Goal: Task Accomplishment & Management: Manage account settings

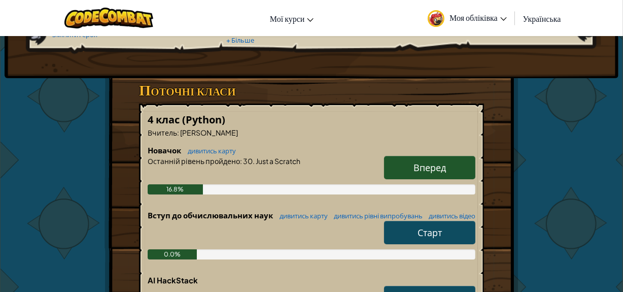
scroll to position [138, 0]
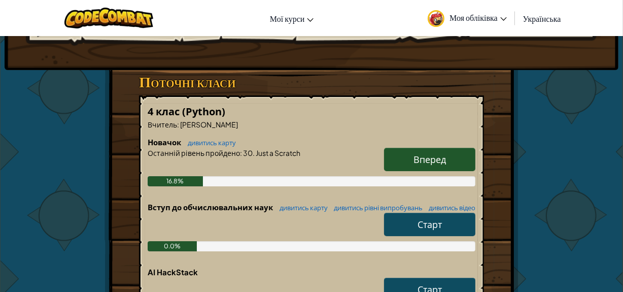
click at [407, 170] on link "Вперед" at bounding box center [429, 159] width 91 height 23
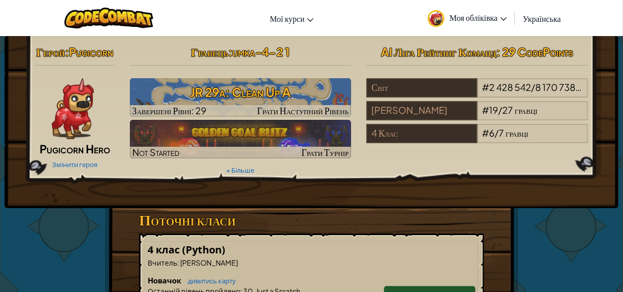
select select "uk"
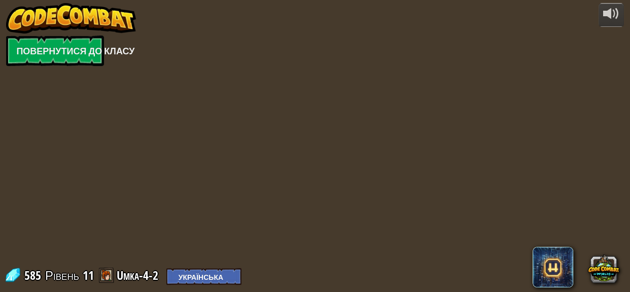
select select "uk"
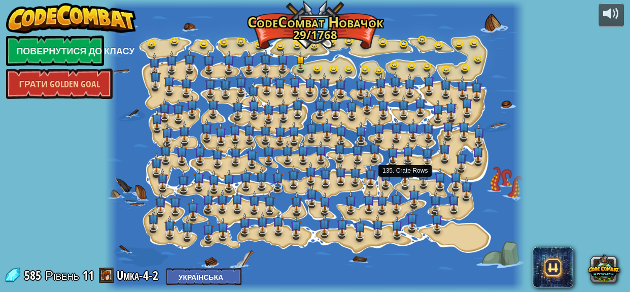
select select "uk"
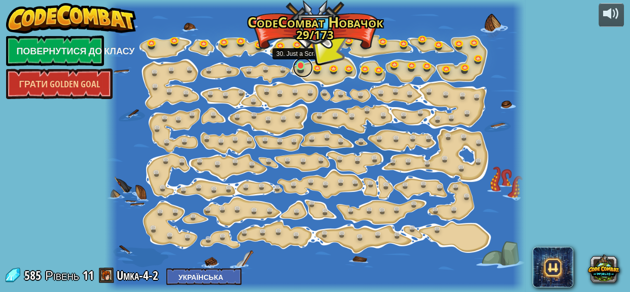
click at [299, 70] on link at bounding box center [303, 67] width 20 height 20
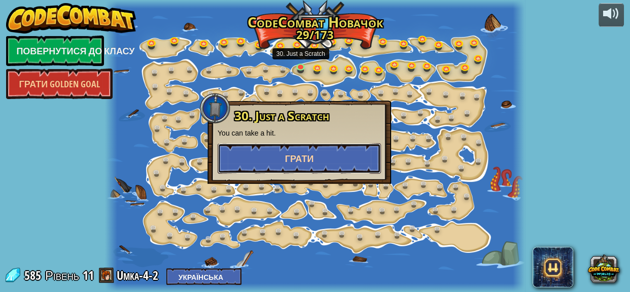
click at [295, 150] on button "Грати" at bounding box center [299, 158] width 163 height 30
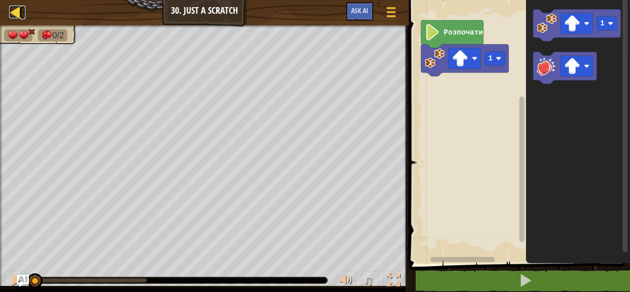
click at [18, 6] on div at bounding box center [15, 12] width 13 height 13
select select "uk"
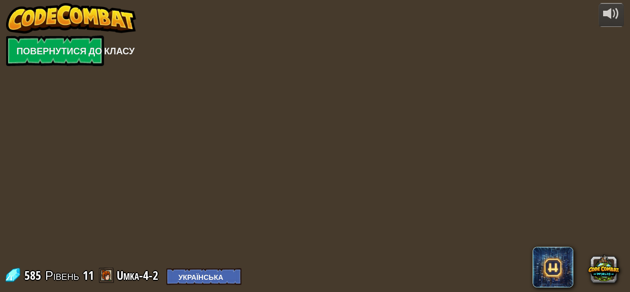
select select "uk"
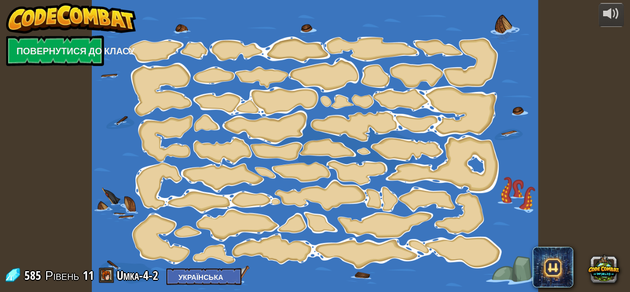
select select "uk"
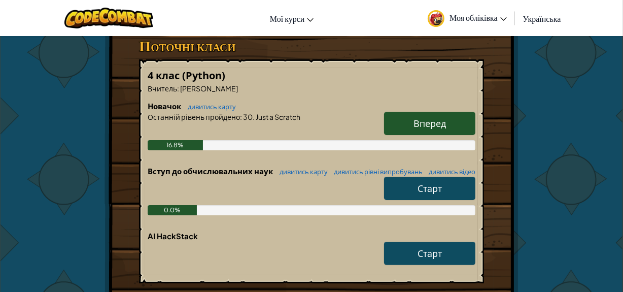
scroll to position [230, 0]
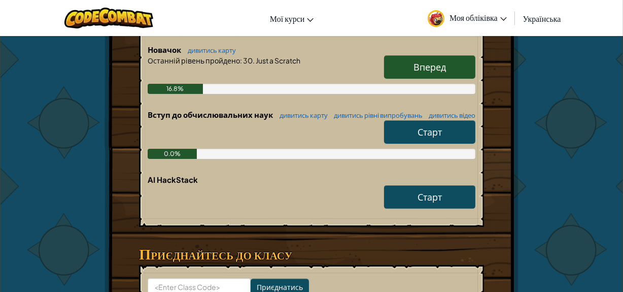
click at [401, 144] on link "Старт" at bounding box center [429, 131] width 91 height 23
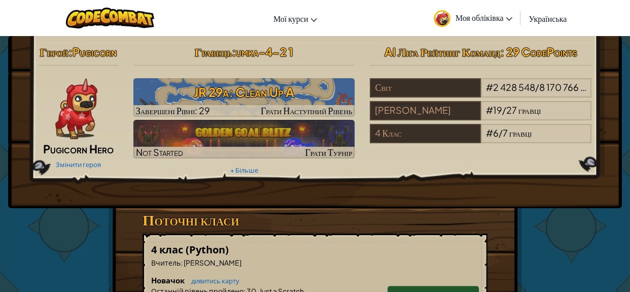
select select "uk"
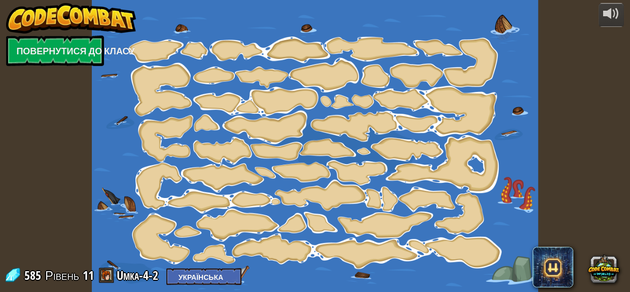
select select "uk"
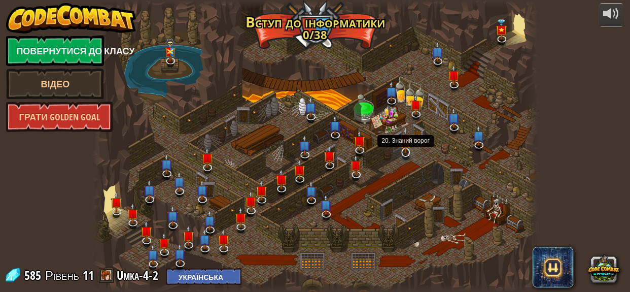
select select "uk"
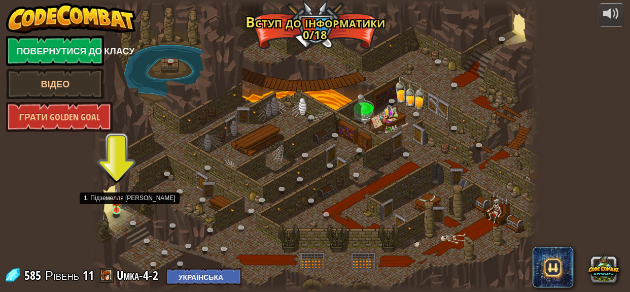
click at [117, 207] on img at bounding box center [117, 199] width 10 height 23
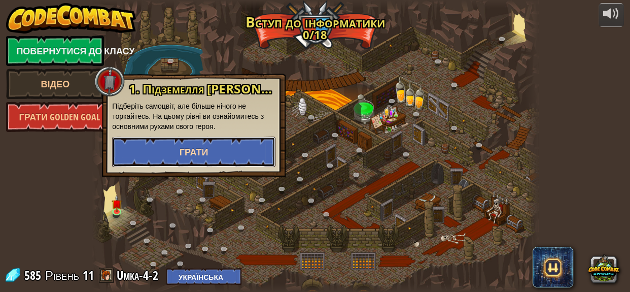
click at [186, 147] on span "Грати" at bounding box center [194, 152] width 29 height 13
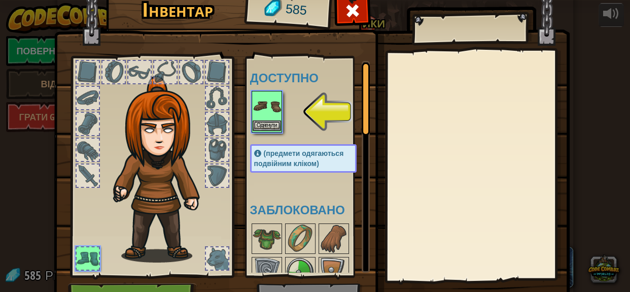
click at [269, 118] on img at bounding box center [267, 106] width 28 height 28
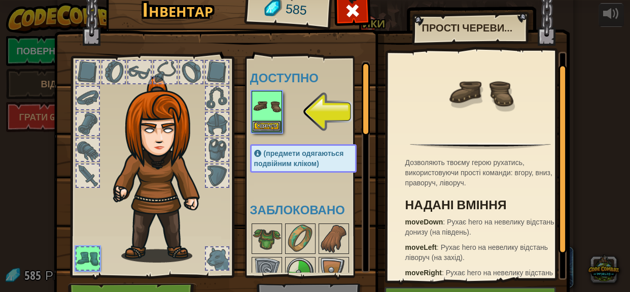
scroll to position [43, 0]
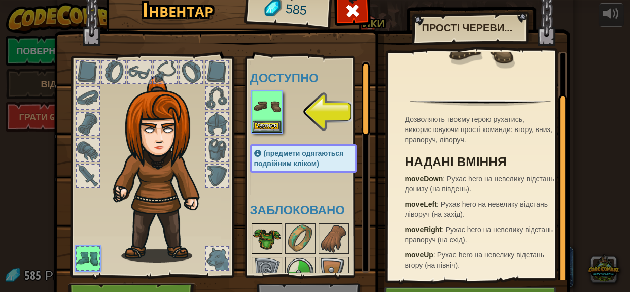
click at [261, 236] on img at bounding box center [267, 238] width 28 height 28
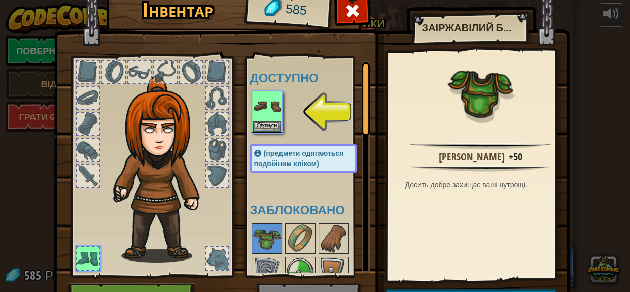
drag, startPoint x: 523, startPoint y: 162, endPoint x: 512, endPoint y: 167, distance: 11.8
click at [513, 167] on div "[PERSON_NAME] +50 Досить добре захищає ваші нутрощі." at bounding box center [481, 166] width 186 height 228
click at [507, 167] on img at bounding box center [480, 168] width 141 height 7
drag, startPoint x: 489, startPoint y: 178, endPoint x: 482, endPoint y: 180, distance: 7.1
click at [482, 180] on div "[PERSON_NAME] +50 Досить добре захищає ваші нутрощі." at bounding box center [481, 166] width 186 height 228
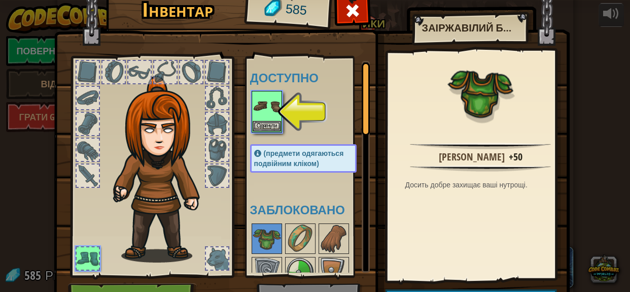
drag, startPoint x: 455, startPoint y: 169, endPoint x: 413, endPoint y: 159, distance: 42.7
click at [423, 164] on div "[PERSON_NAME] +50 Досить добре захищає ваші нутрощі." at bounding box center [481, 166] width 186 height 228
drag, startPoint x: 265, startPoint y: 240, endPoint x: 208, endPoint y: 164, distance: 94.3
click at [205, 184] on div "Інвентар 585 Доступно Одягнути (предмети одягаються подвійним кліком) Заблокова…" at bounding box center [315, 154] width 516 height 335
click at [221, 130] on div at bounding box center [217, 124] width 22 height 22
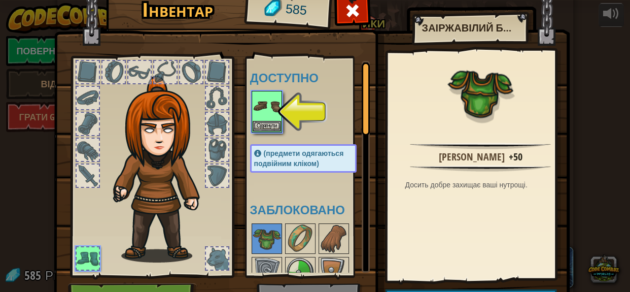
click at [215, 120] on div at bounding box center [217, 124] width 22 height 22
drag, startPoint x: 160, startPoint y: 126, endPoint x: 42, endPoint y: 313, distance: 221.0
click at [42, 1] on html "powered by Повернутися до класу Відео Грати Golden Goal 25. [PERSON_NAME] (Забл…" at bounding box center [315, 0] width 630 height 1
drag, startPoint x: 66, startPoint y: 270, endPoint x: 74, endPoint y: 262, distance: 11.1
click at [69, 268] on div at bounding box center [151, 164] width 167 height 228
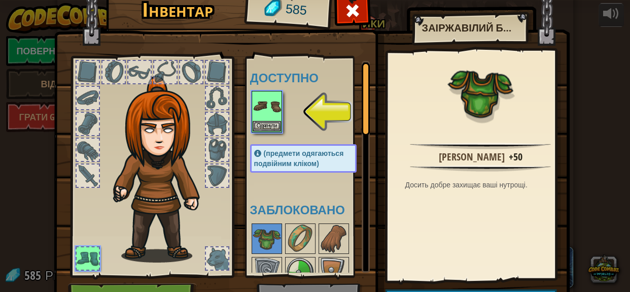
drag, startPoint x: 74, startPoint y: 262, endPoint x: 109, endPoint y: 248, distance: 38.2
click at [77, 262] on div at bounding box center [88, 258] width 22 height 22
click at [262, 121] on button "Одягнути" at bounding box center [267, 125] width 28 height 11
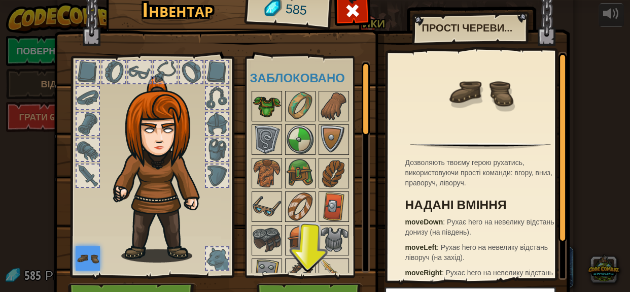
drag, startPoint x: 293, startPoint y: 110, endPoint x: 248, endPoint y: 118, distance: 46.4
click at [250, 118] on div "Доступно Одягнути (предмети одягаються подвійним кліком) Заблоковано" at bounding box center [313, 167] width 127 height 212
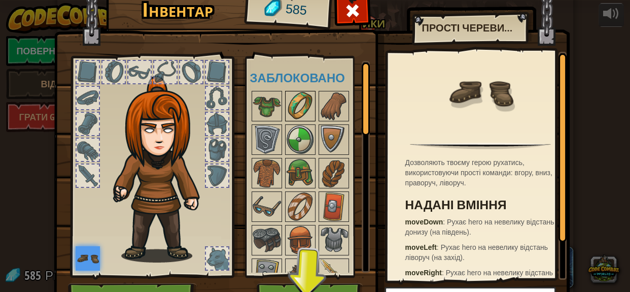
click at [298, 114] on img at bounding box center [300, 106] width 28 height 28
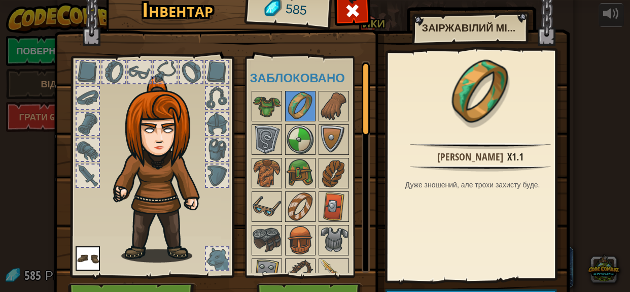
click at [345, 141] on div "Доступно Одягнути (предмети одягаються подвійним кліком) Заблоковано" at bounding box center [313, 167] width 127 height 212
click at [338, 142] on img at bounding box center [334, 139] width 28 height 28
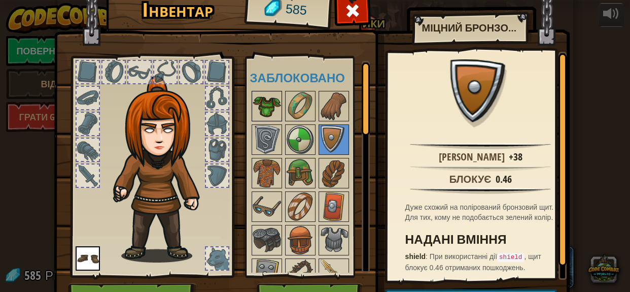
click at [255, 105] on img at bounding box center [267, 106] width 28 height 28
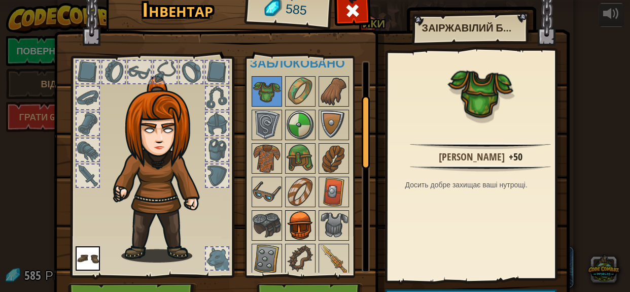
scroll to position [7, 0]
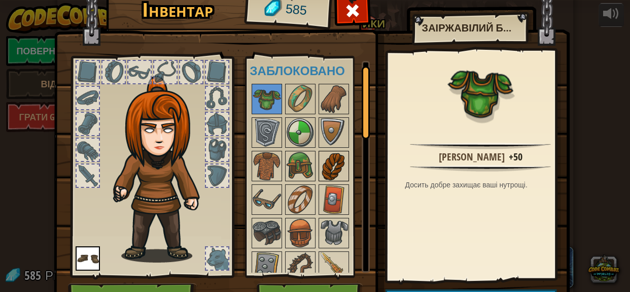
click at [327, 162] on img at bounding box center [334, 166] width 28 height 28
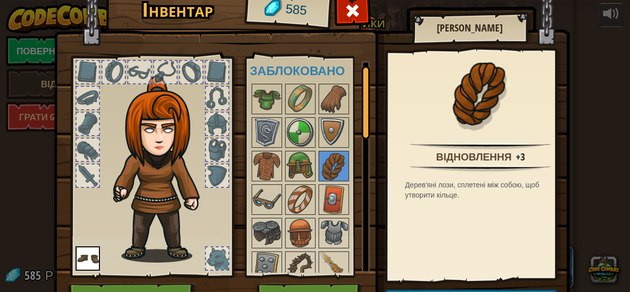
click at [279, 157] on div "Доступно Одягнути (предмети одягаються подвійним кліком) Заблоковано" at bounding box center [313, 167] width 127 height 212
click at [273, 163] on img at bounding box center [267, 166] width 28 height 28
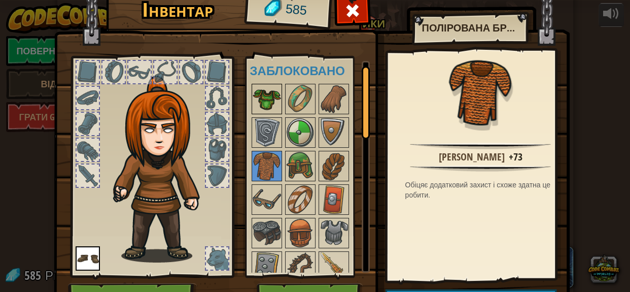
click at [263, 103] on img at bounding box center [267, 99] width 28 height 28
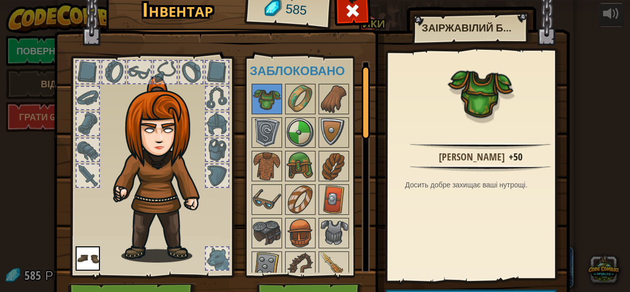
click at [474, 163] on div "[PERSON_NAME]" at bounding box center [472, 157] width 66 height 15
drag, startPoint x: 474, startPoint y: 163, endPoint x: 447, endPoint y: 156, distance: 27.3
click at [473, 163] on div "[PERSON_NAME]" at bounding box center [472, 157] width 66 height 15
click at [350, 3] on span at bounding box center [352, 11] width 16 height 16
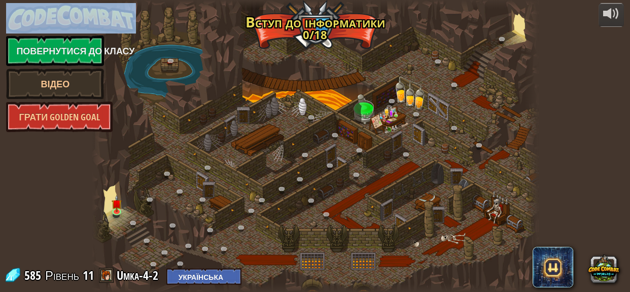
drag, startPoint x: 55, startPoint y: 0, endPoint x: 61, endPoint y: -2, distance: 6.3
click at [61, 0] on html "powered by Повернутися до класу Відео Грати Golden Goal 25. [PERSON_NAME] (Забл…" at bounding box center [315, 0] width 630 height 0
click at [188, 200] on div at bounding box center [315, 146] width 446 height 292
click at [73, 54] on link "Повернутися до класу" at bounding box center [55, 51] width 98 height 30
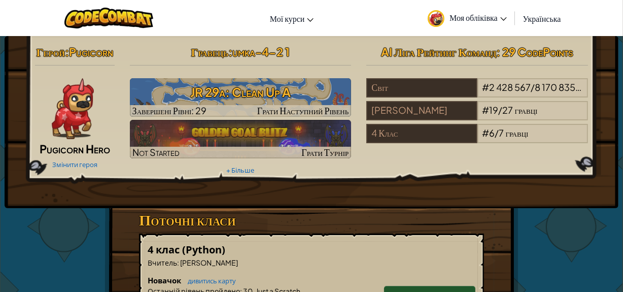
click at [100, 160] on div "Герой : Pugicorn Pugicorn Hero Змінити героя" at bounding box center [74, 106] width 95 height 131
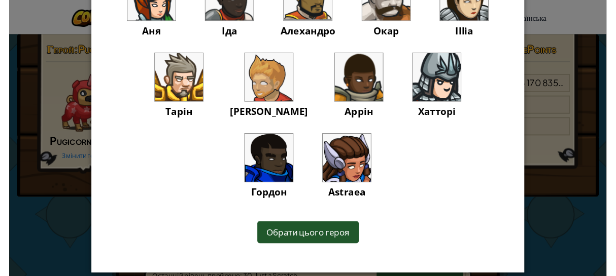
scroll to position [161, 0]
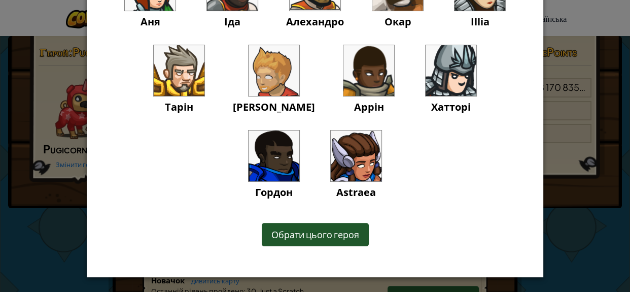
click at [331, 159] on img at bounding box center [356, 155] width 51 height 51
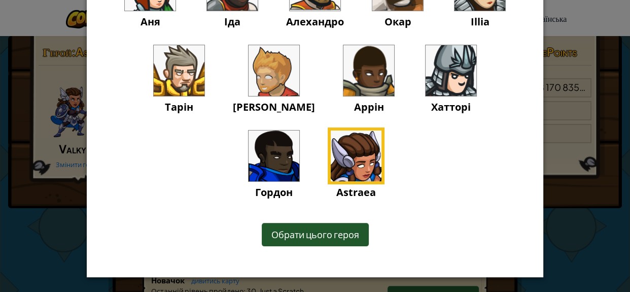
click at [331, 159] on img at bounding box center [356, 155] width 51 height 51
click at [309, 241] on div "Обрати цього героя" at bounding box center [315, 234] width 107 height 23
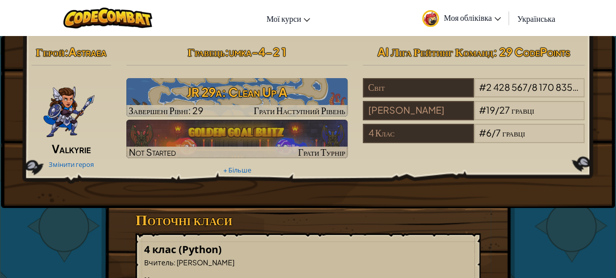
drag, startPoint x: 607, startPoint y: 163, endPoint x: 545, endPoint y: 163, distance: 61.4
click at [545, 163] on div "Герой : Astraea Valkyrie Змінити героя Гравець : umka-4-2 1 JR 29a: Clean Up A …" at bounding box center [308, 122] width 614 height 172
